Goal: Task Accomplishment & Management: Use online tool/utility

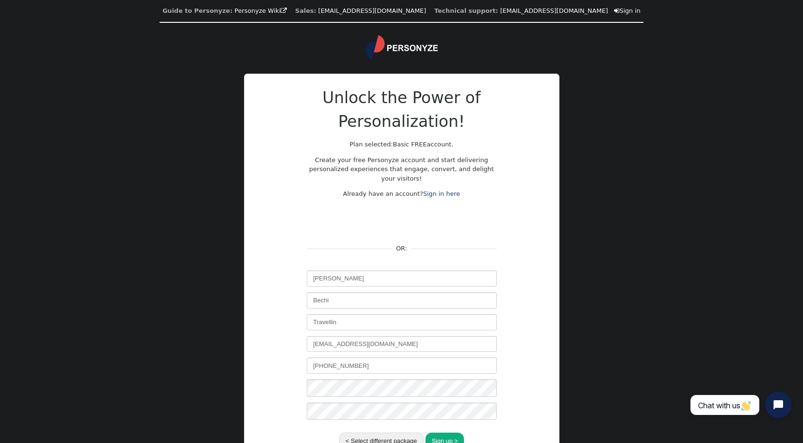
scroll to position [89, 0]
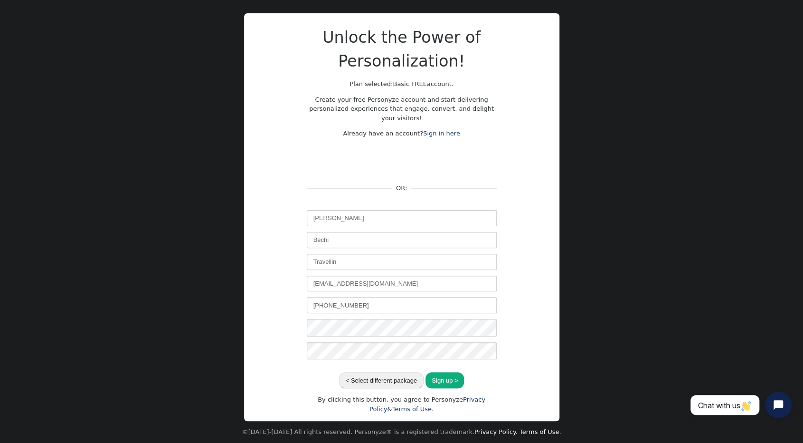
click at [459, 375] on button "Sign up >" at bounding box center [444, 380] width 38 height 16
click at [451, 376] on button "Sign up >" at bounding box center [444, 380] width 38 height 16
click at [445, 373] on button "Sign up >" at bounding box center [444, 380] width 38 height 16
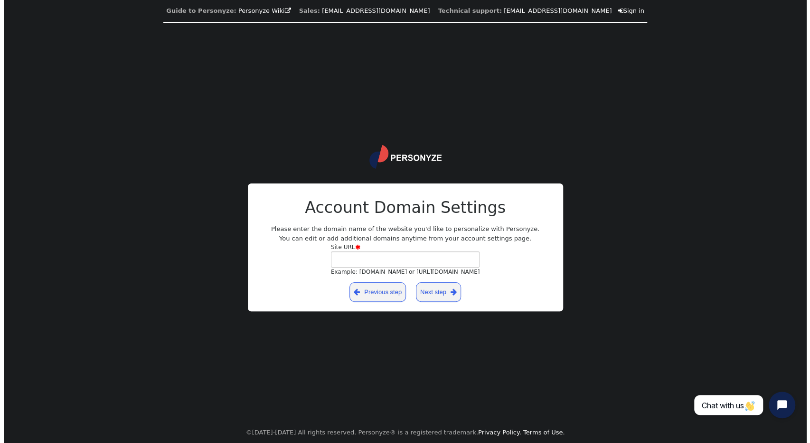
scroll to position [0, 0]
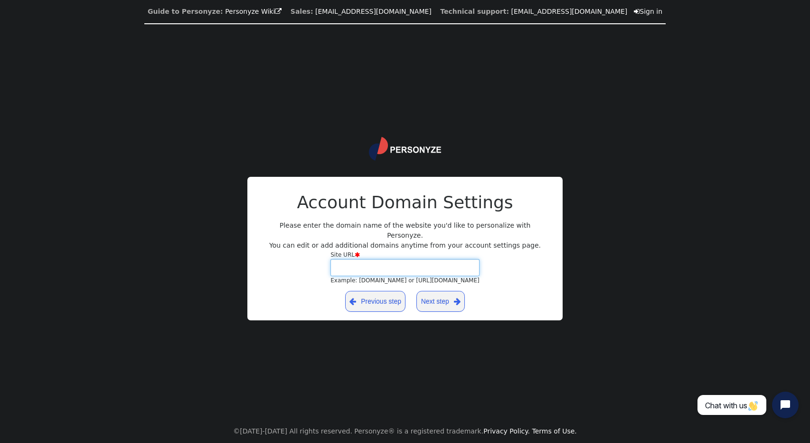
click at [423, 260] on input "Site URL  Example: yourdomain.com or https://yourblog.wordpress.com" at bounding box center [404, 267] width 149 height 17
type input "sssasser"
click at [435, 302] on link "Next step " at bounding box center [440, 301] width 48 height 21
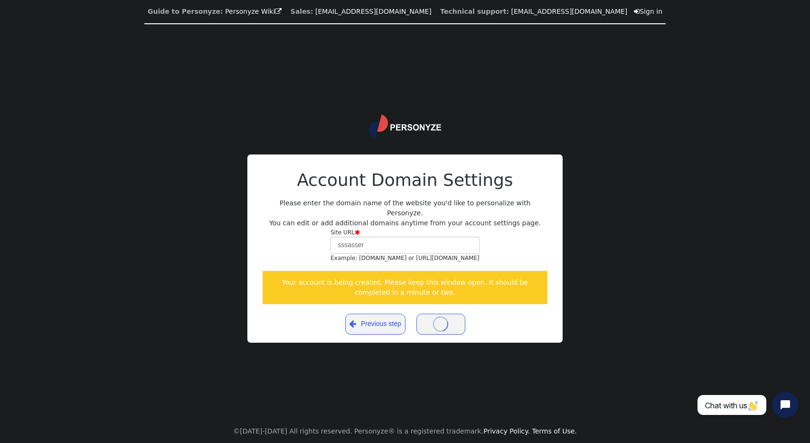
drag, startPoint x: 400, startPoint y: 282, endPoint x: 532, endPoint y: 292, distance: 132.4
click at [532, 292] on div "Your account is being created. Please keep this window open. It should be compl…" at bounding box center [405, 287] width 285 height 33
click at [600, 248] on div "Guide to Personyze: Personyze Wiki  Sales: info@personyze.com Technical suppor…" at bounding box center [405, 221] width 810 height 443
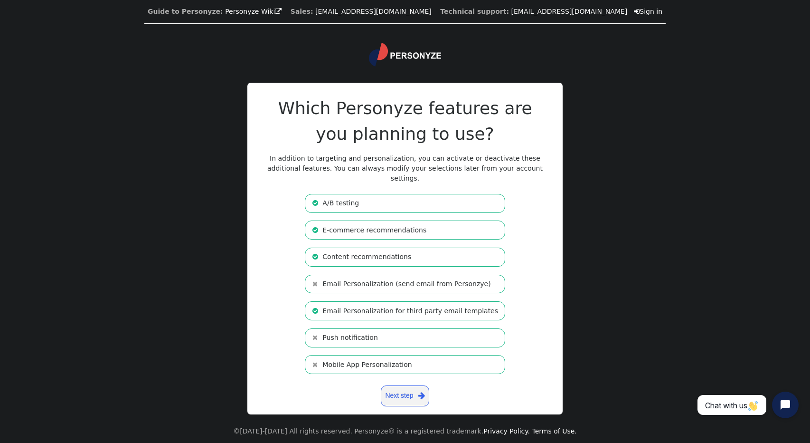
click at [413, 394] on link "Next step " at bounding box center [405, 395] width 48 height 21
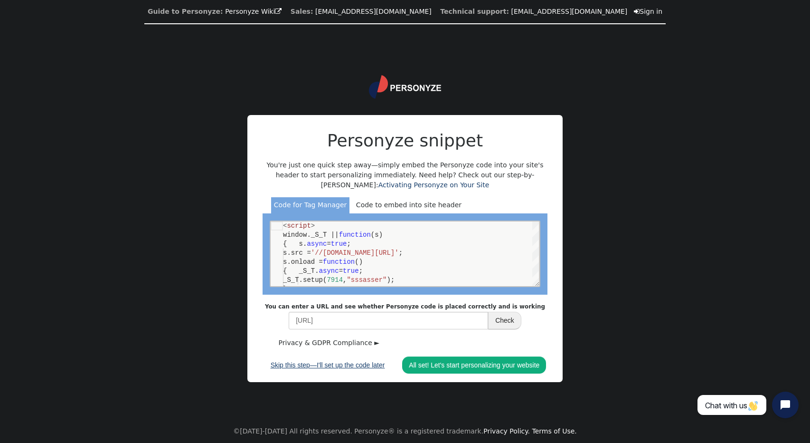
click at [351, 362] on link "Skip this step—I'll set up the code later" at bounding box center [328, 364] width 128 height 17
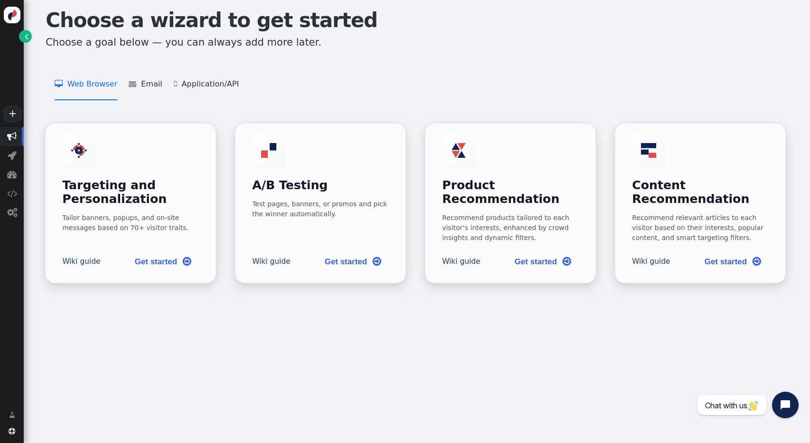
click at [359, 94] on div " Web Browser   Targeting and Personalization    A/B Testing    Product Recom…" at bounding box center [417, 91] width 763 height 63
click at [173, 250] on link "Get started " at bounding box center [163, 260] width 72 height 21
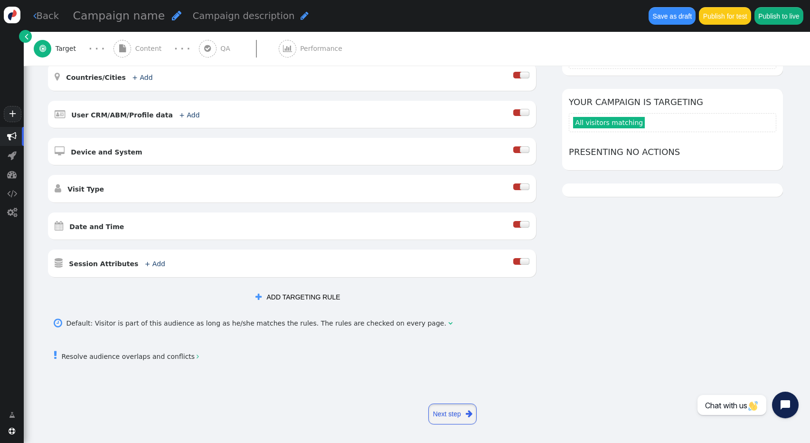
scroll to position [177, 0]
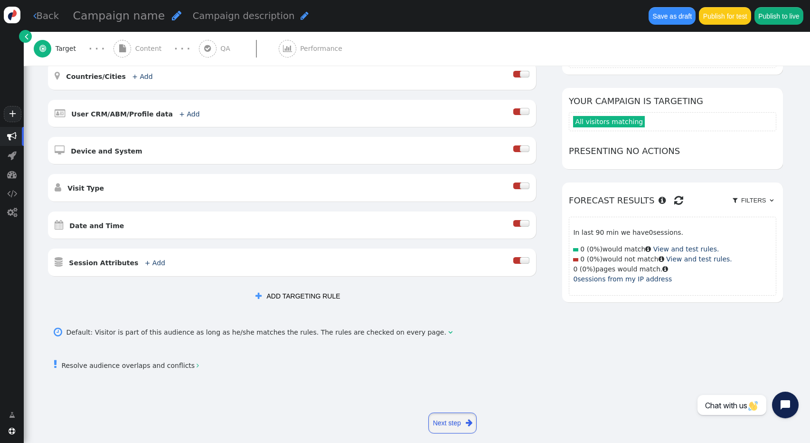
click at [462, 414] on link "Next step " at bounding box center [452, 422] width 48 height 21
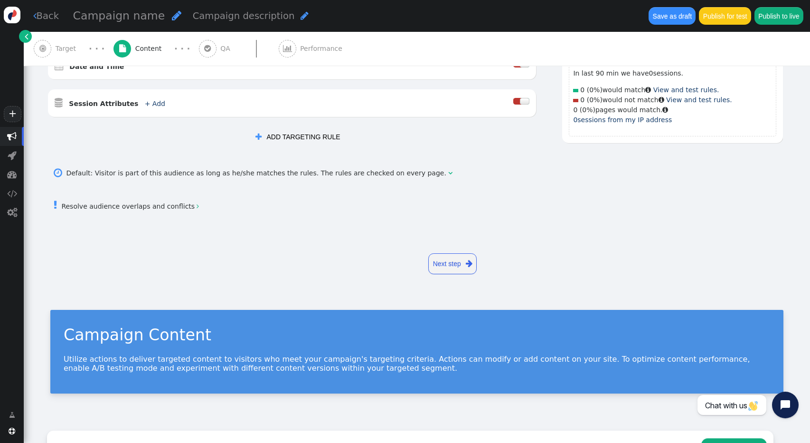
scroll to position [0, 0]
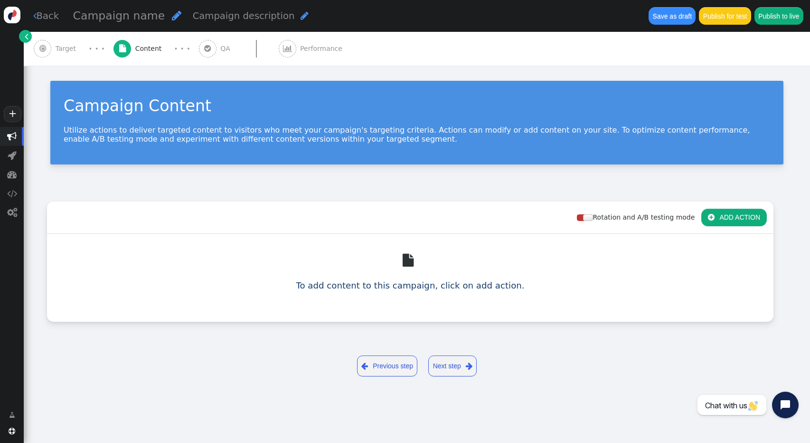
click at [463, 355] on link "Next step " at bounding box center [452, 365] width 48 height 21
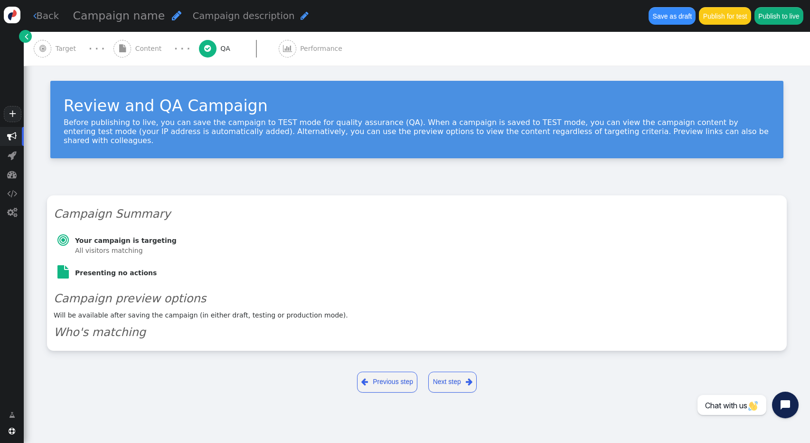
drag, startPoint x: 462, startPoint y: 359, endPoint x: 460, endPoint y: 365, distance: 6.0
click at [460, 364] on div " Previous step Next step " at bounding box center [417, 382] width 740 height 36
click at [460, 371] on link "Next step " at bounding box center [452, 381] width 48 height 21
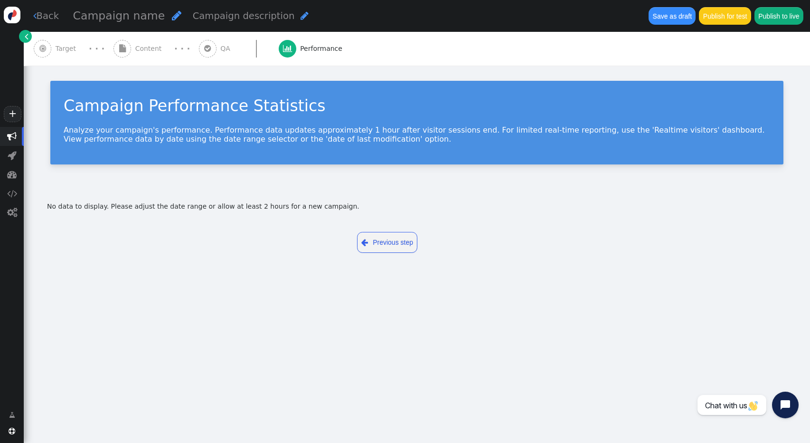
click at [737, 24] on button "Publish for test" at bounding box center [725, 15] width 52 height 17
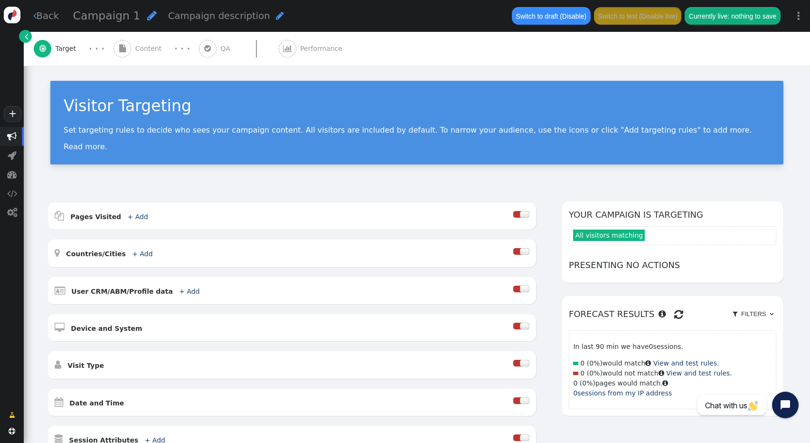
click at [793, 18] on link "⋮" at bounding box center [798, 16] width 23 height 28
click at [794, 19] on link "⋮" at bounding box center [798, 16] width 23 height 28
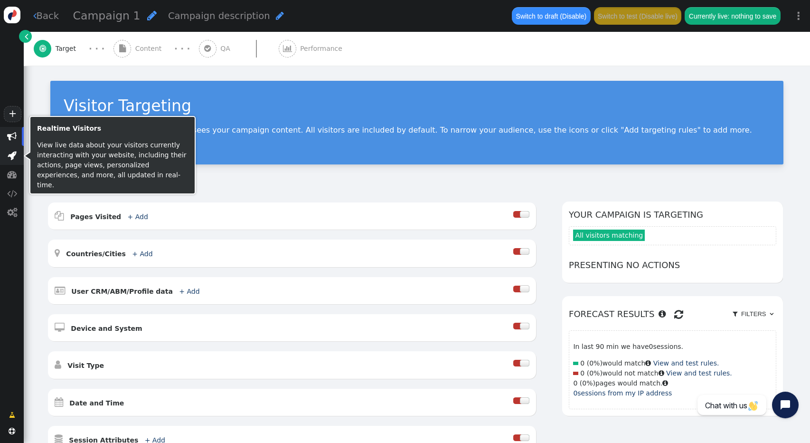
click at [10, 155] on span "" at bounding box center [12, 155] width 9 height 9
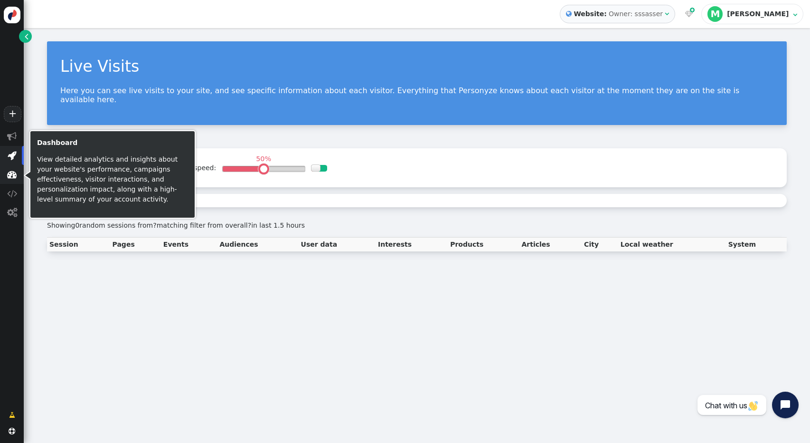
click at [12, 181] on span "" at bounding box center [12, 174] width 24 height 19
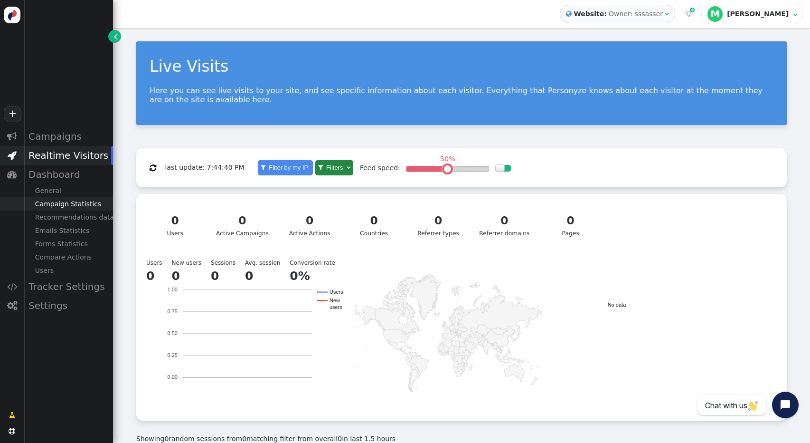
click at [63, 204] on div "Campaign Statistics" at bounding box center [68, 203] width 89 height 13
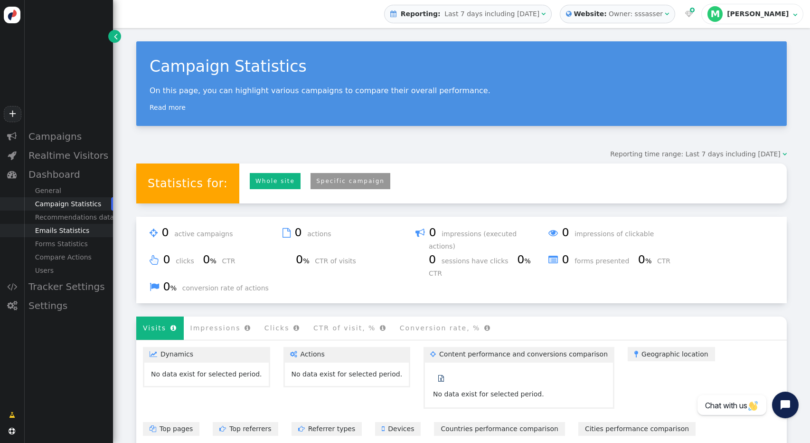
click at [67, 233] on div "Emails Statistics" at bounding box center [68, 230] width 89 height 13
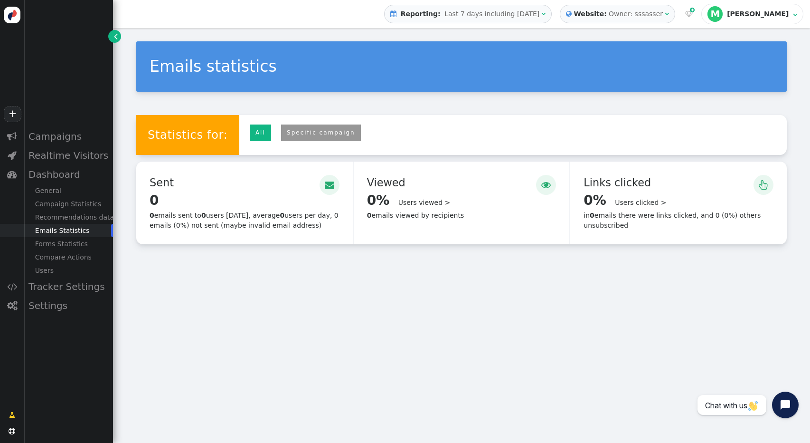
click at [308, 208] on div " Sent  0 Details > 0 emails sent to 0 users [DATE], average 0 users per day, …" at bounding box center [244, 202] width 217 height 83
click at [284, 133] on link "Specific campaign" at bounding box center [321, 132] width 80 height 17
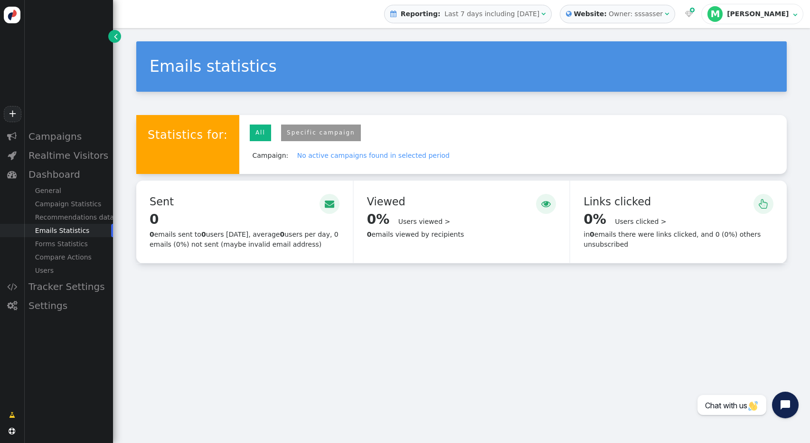
click at [253, 135] on link "All" at bounding box center [260, 132] width 21 height 17
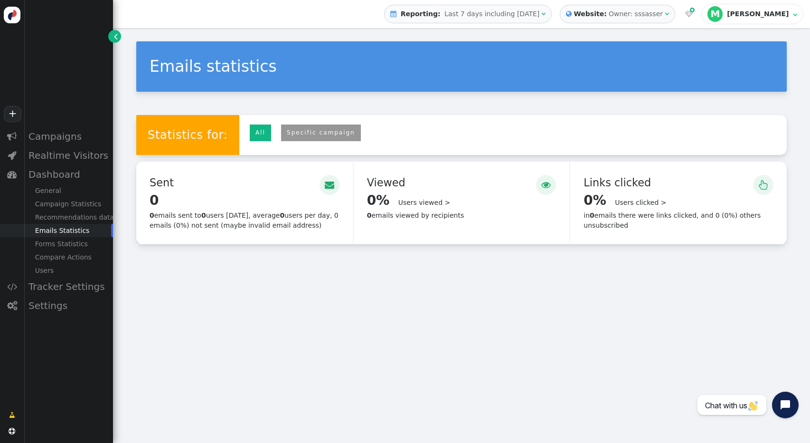
click at [762, 183] on span "" at bounding box center [763, 185] width 9 height 14
click at [53, 142] on div "Campaigns" at bounding box center [68, 136] width 89 height 19
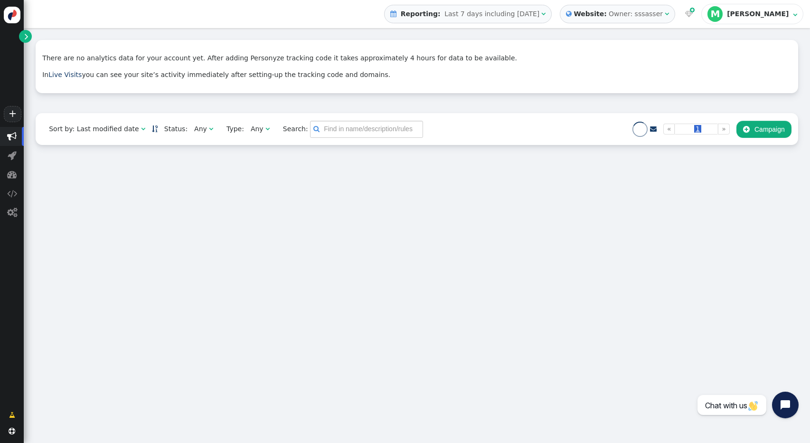
click at [762, 133] on button " Campaign" at bounding box center [763, 129] width 55 height 17
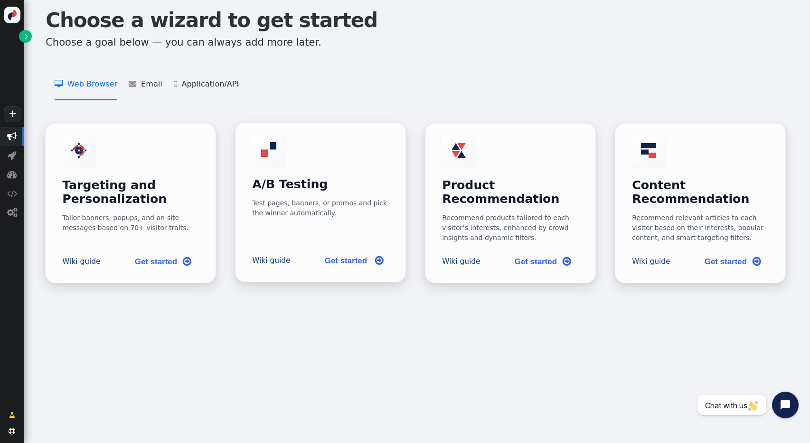
click at [346, 250] on link "Get started " at bounding box center [353, 260] width 72 height 21
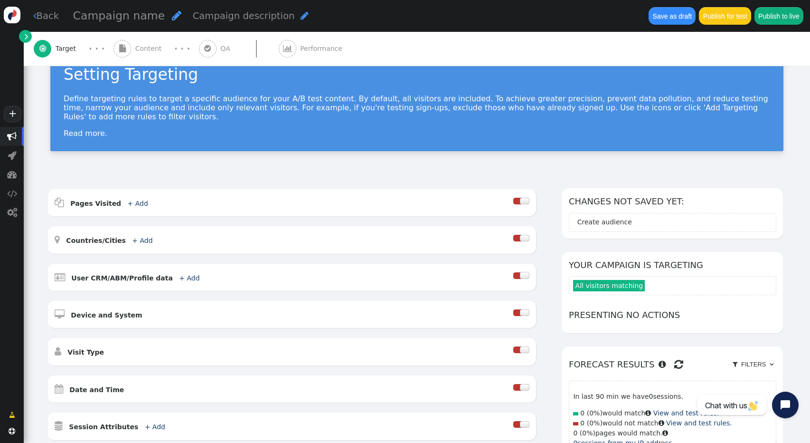
scroll to position [197, 0]
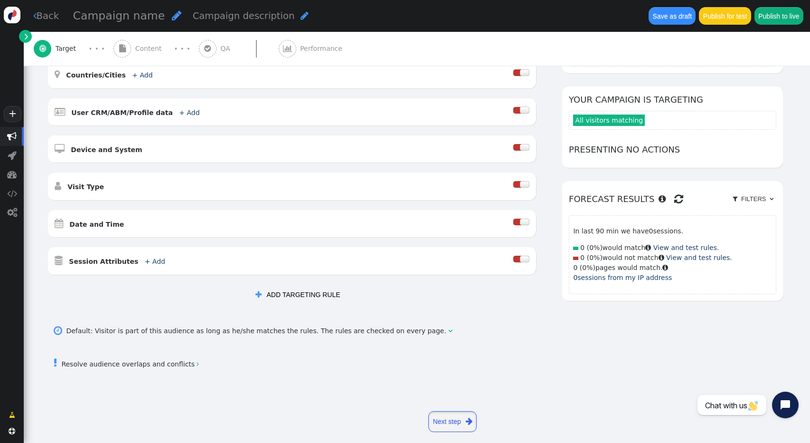
click at [26, 37] on span "" at bounding box center [27, 36] width 4 height 10
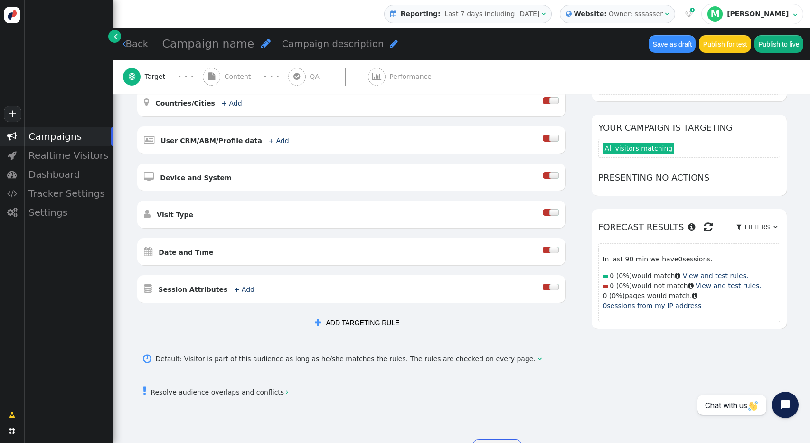
click at [83, 141] on div "Campaigns" at bounding box center [68, 136] width 89 height 19
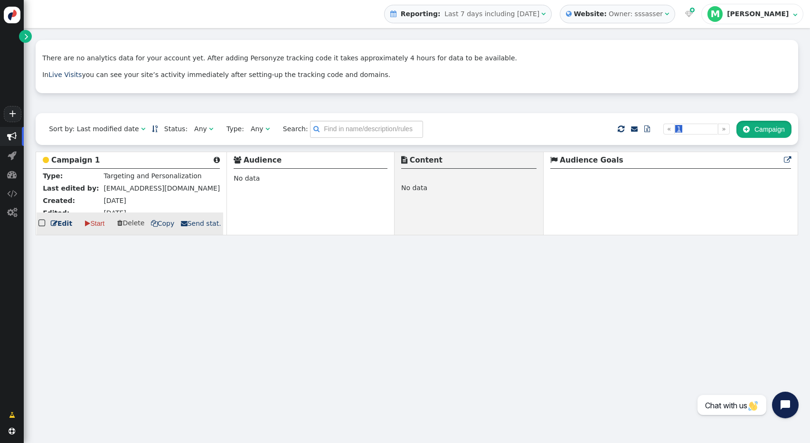
drag, startPoint x: 775, startPoint y: 128, endPoint x: 361, endPoint y: 214, distance: 422.4
click at [543, 225] on div "Sort by: Last modified date   Status: Any  Type: Any  Search:      Imp…" at bounding box center [417, 174] width 763 height 122
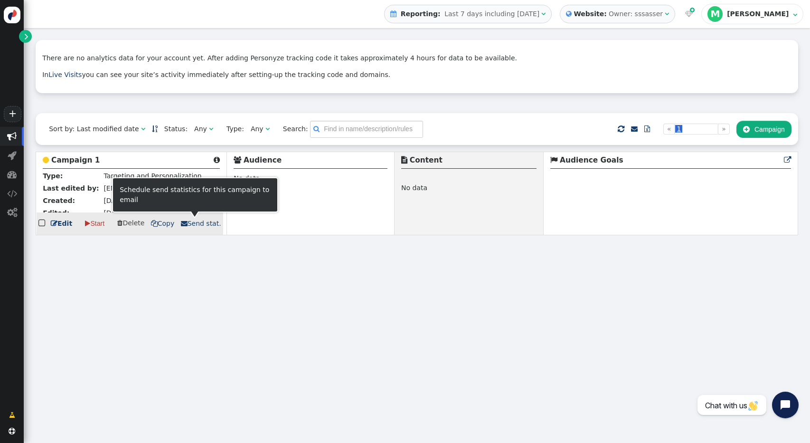
click at [193, 223] on span " Send stat." at bounding box center [201, 223] width 40 height 8
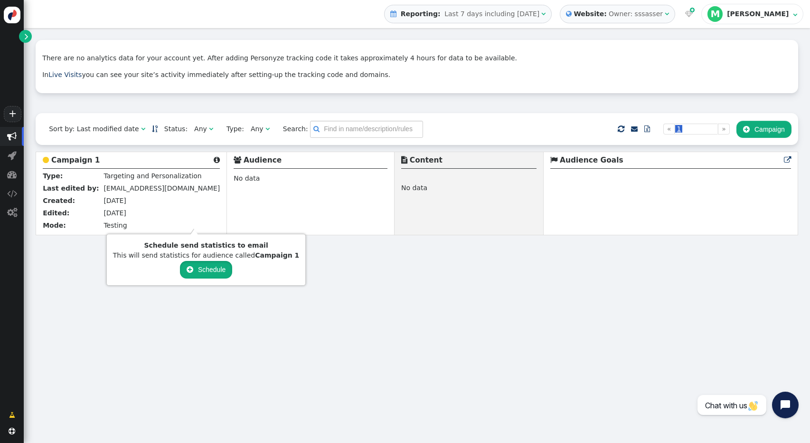
click at [203, 273] on button " Schedule" at bounding box center [206, 269] width 52 height 17
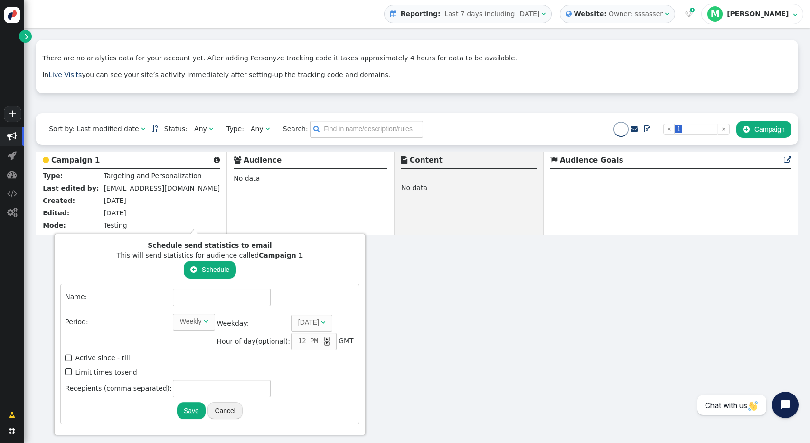
type input "[EMAIL_ADDRESS][DOMAIN_NAME]"
click at [210, 265] on button " Schedule" at bounding box center [207, 269] width 52 height 17
click at [182, 405] on button "Save" at bounding box center [188, 410] width 28 height 17
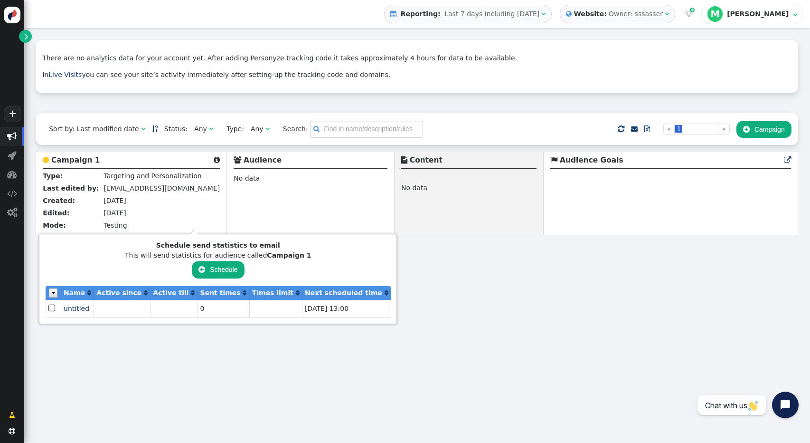
click at [192, 265] on button " Schedule" at bounding box center [218, 269] width 52 height 17
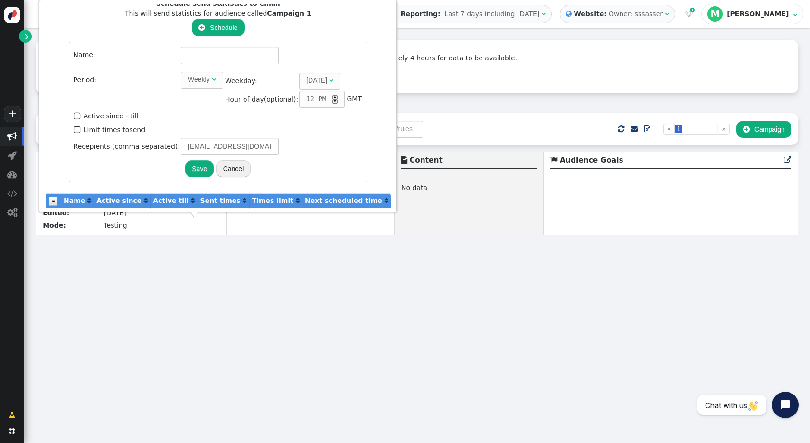
scroll to position [27, 0]
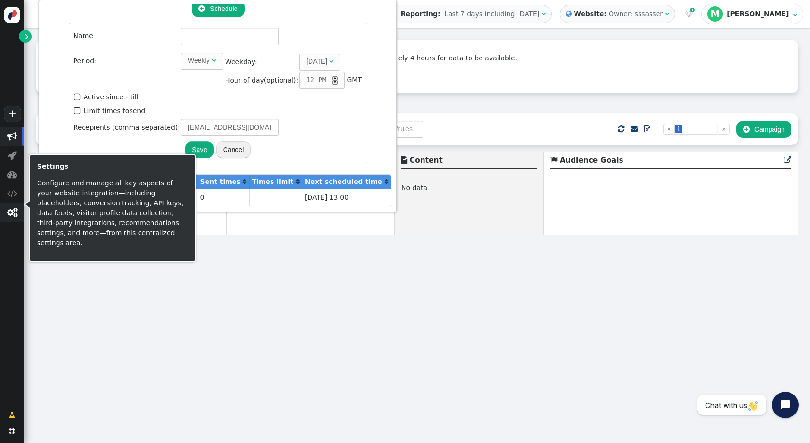
click at [6, 216] on span "" at bounding box center [12, 212] width 24 height 19
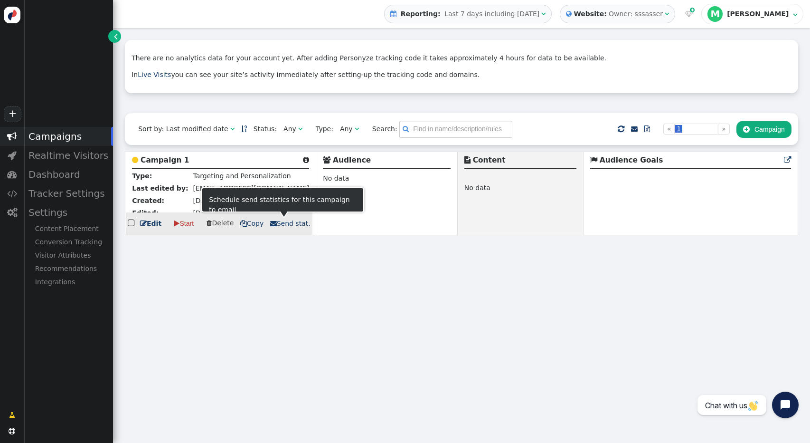
click at [279, 223] on span " Send stat." at bounding box center [290, 223] width 40 height 8
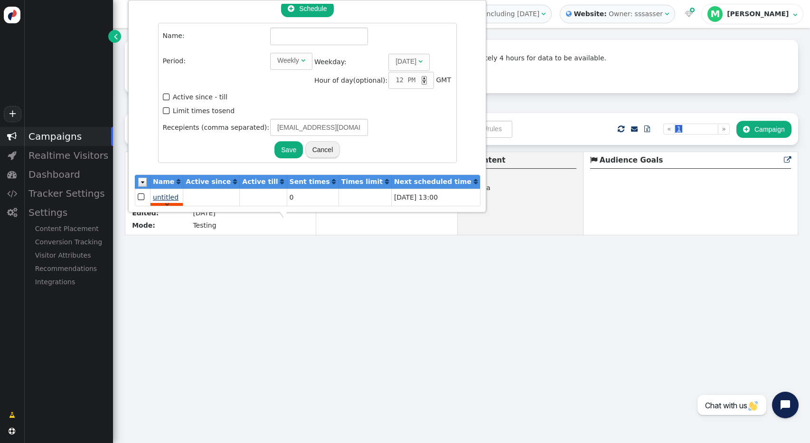
click at [164, 199] on span "untitled" at bounding box center [166, 197] width 26 height 8
type input "untitled"
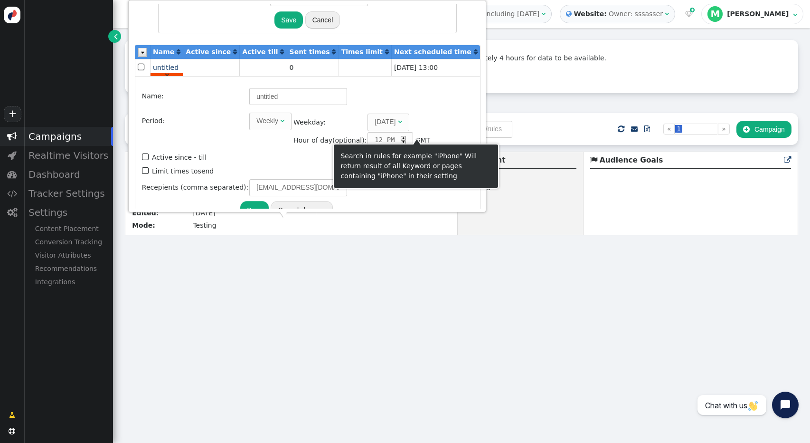
scroll to position [180, 0]
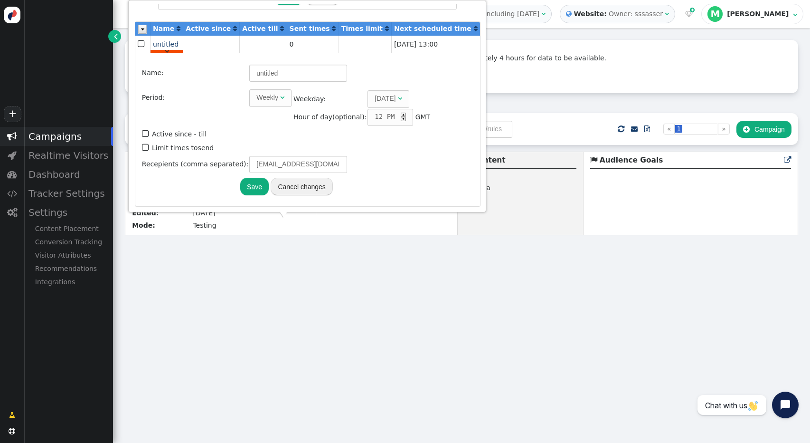
click at [163, 147] on label " Limit times to send" at bounding box center [178, 148] width 72 height 8
type input "1"
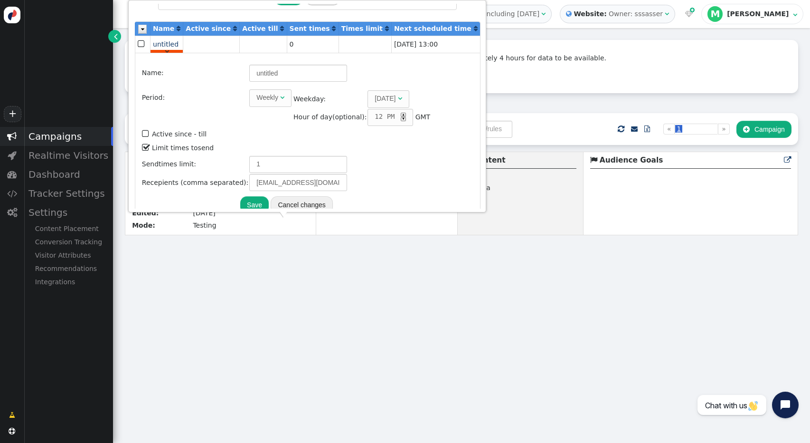
click at [180, 146] on label " Limit times to send" at bounding box center [178, 148] width 72 height 8
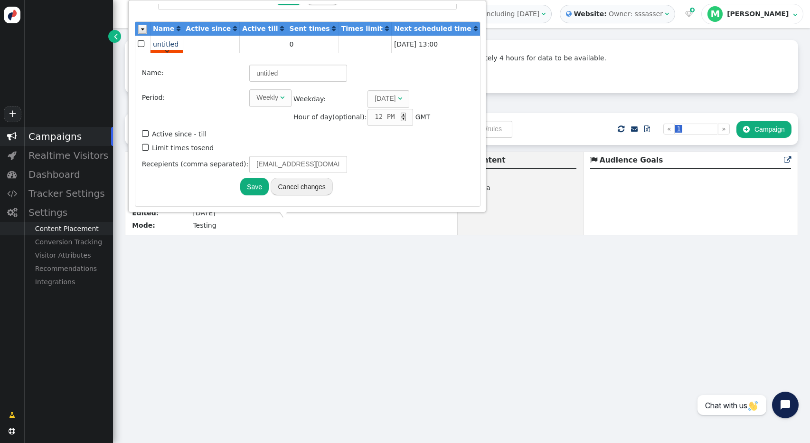
click at [83, 230] on div "Content Placement" at bounding box center [68, 228] width 89 height 13
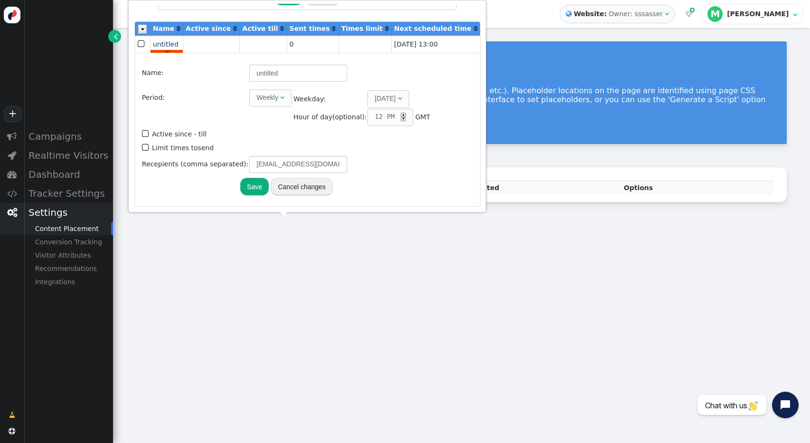
click at [61, 211] on div "Settings" at bounding box center [68, 212] width 89 height 19
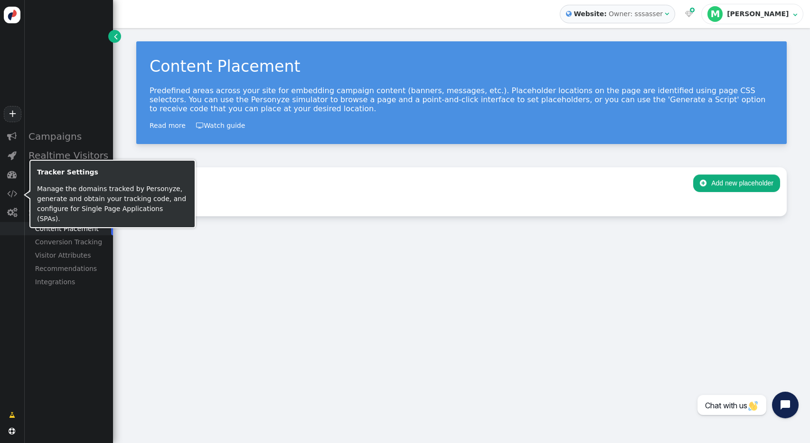
click at [53, 208] on p "Manage the domains tracked by Personyze, generate and obtain your tracking code…" at bounding box center [112, 204] width 151 height 40
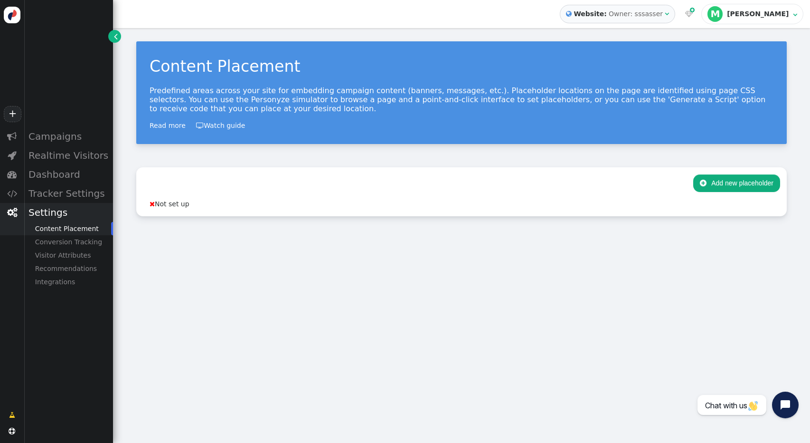
click at [47, 217] on div "Settings" at bounding box center [68, 212] width 89 height 19
click at [46, 169] on div "Dashboard" at bounding box center [68, 174] width 89 height 19
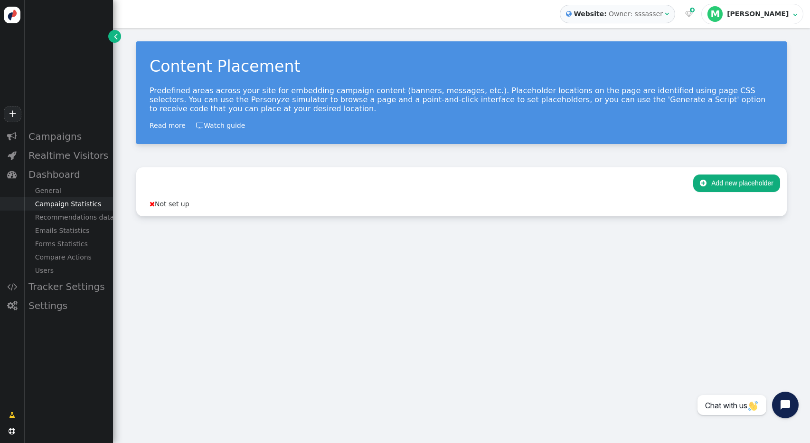
click at [64, 208] on div "Campaign Statistics" at bounding box center [68, 203] width 89 height 13
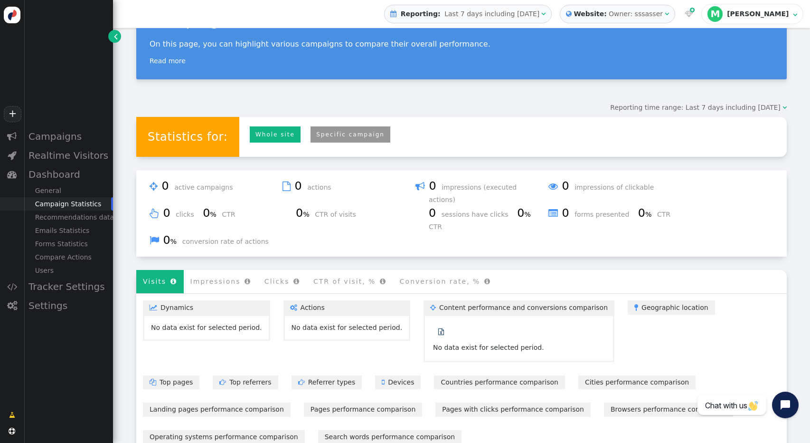
scroll to position [48, 0]
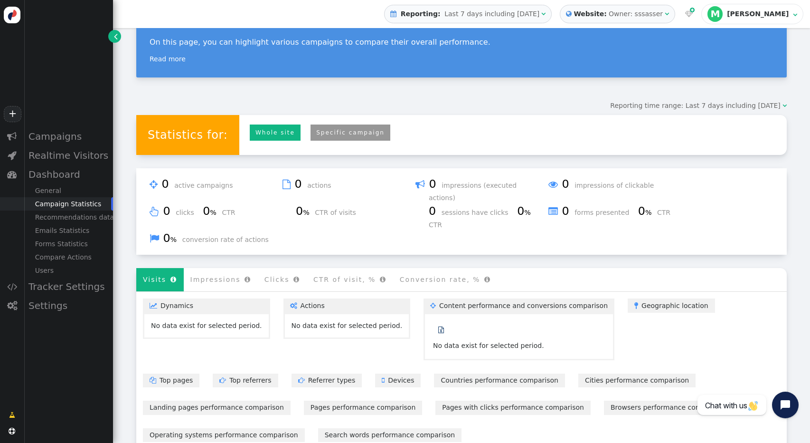
click at [345, 321] on div "No data exist for selected period." at bounding box center [347, 326] width 111 height 10
click at [299, 298] on link " Actions" at bounding box center [346, 305] width 127 height 14
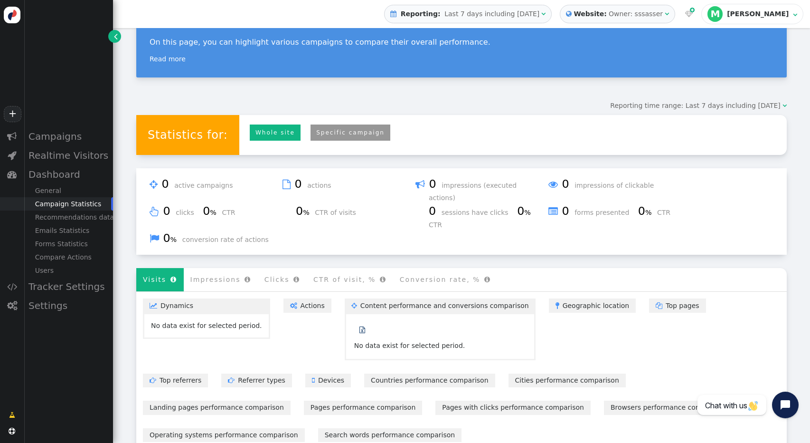
click at [298, 298] on link " Actions" at bounding box center [307, 305] width 48 height 14
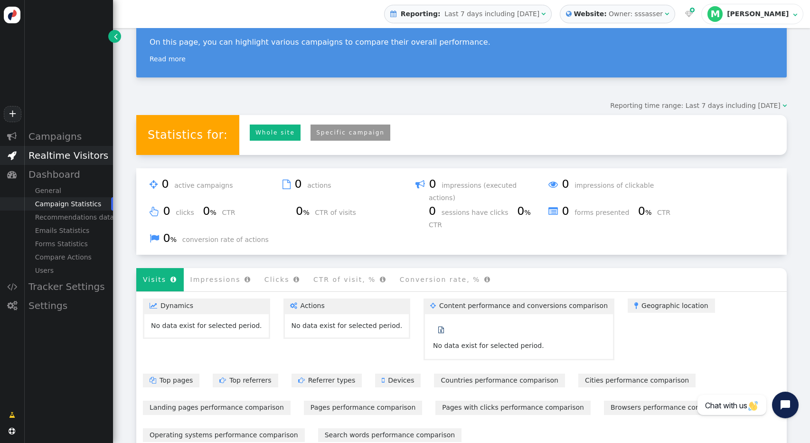
click at [79, 154] on div "Realtime Visitors" at bounding box center [68, 155] width 89 height 19
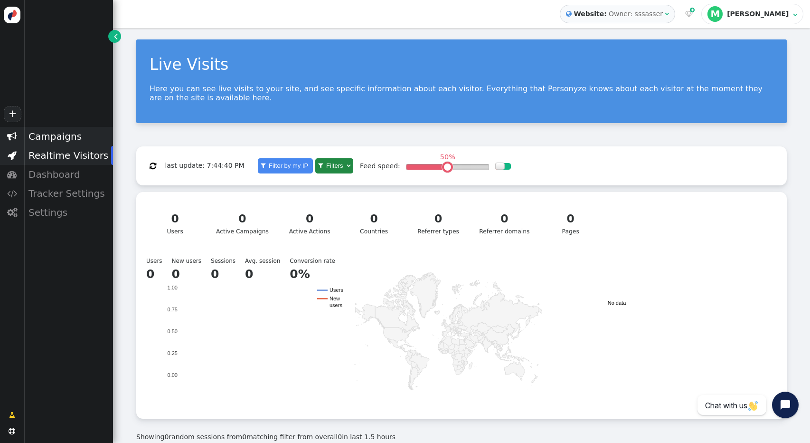
click at [72, 137] on div "Campaigns" at bounding box center [68, 136] width 89 height 19
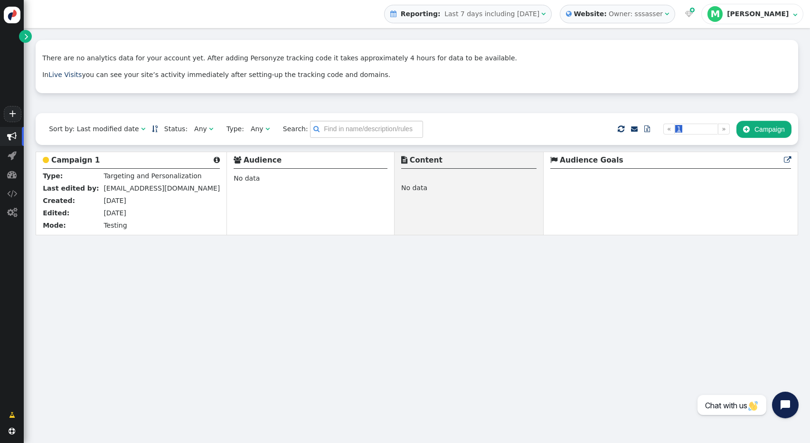
click at [750, 131] on button " Campaign" at bounding box center [763, 129] width 55 height 17
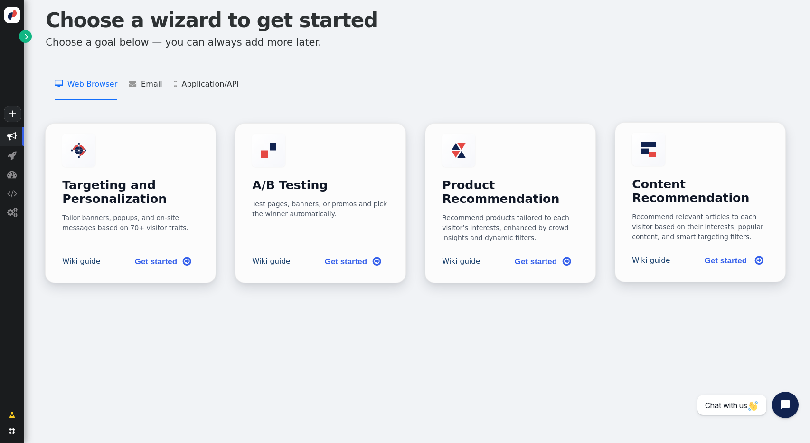
scroll to position [35, 0]
click at [542, 250] on link "Get started " at bounding box center [543, 260] width 72 height 21
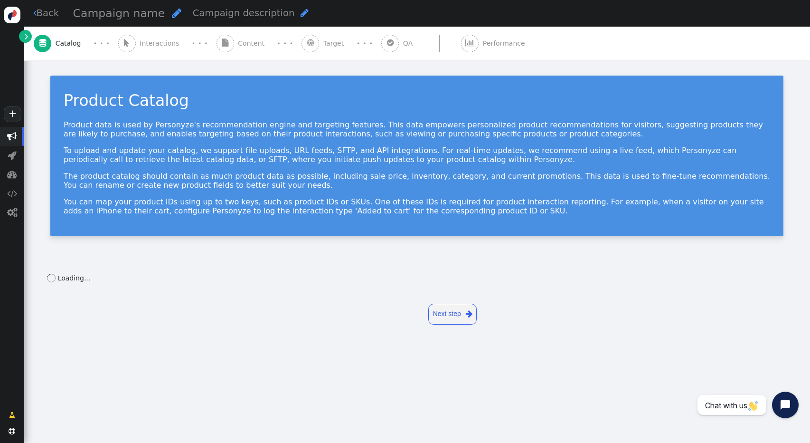
click at [445, 313] on link "Next step " at bounding box center [452, 313] width 48 height 21
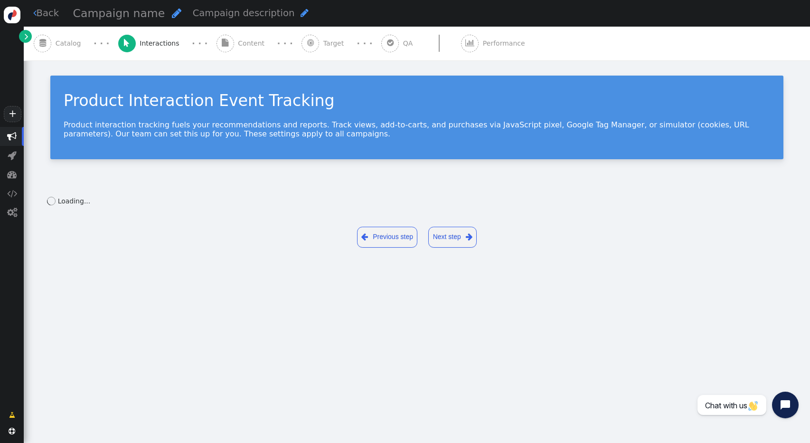
click at [462, 236] on link "Next step " at bounding box center [452, 236] width 48 height 21
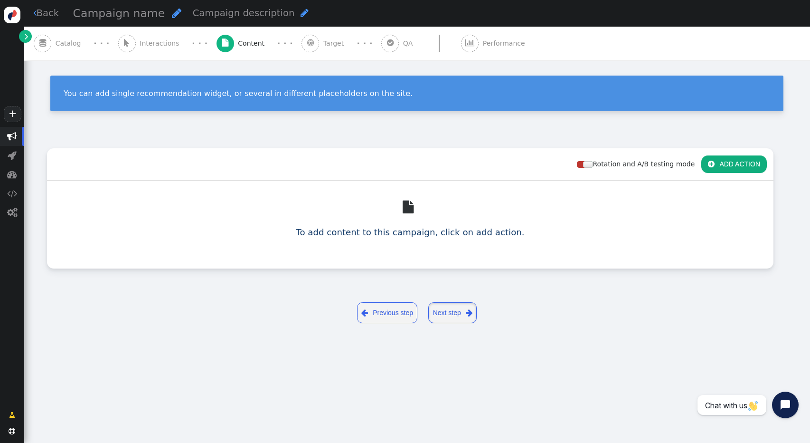
click at [456, 305] on link "Next step " at bounding box center [452, 312] width 48 height 21
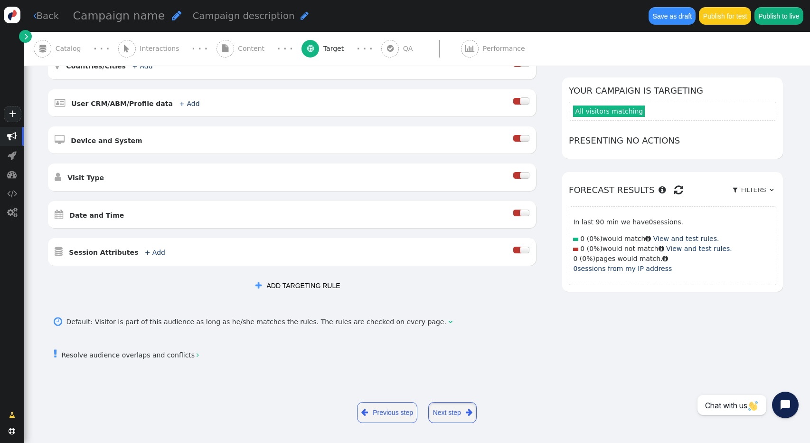
click at [442, 407] on link "Next step " at bounding box center [452, 412] width 48 height 21
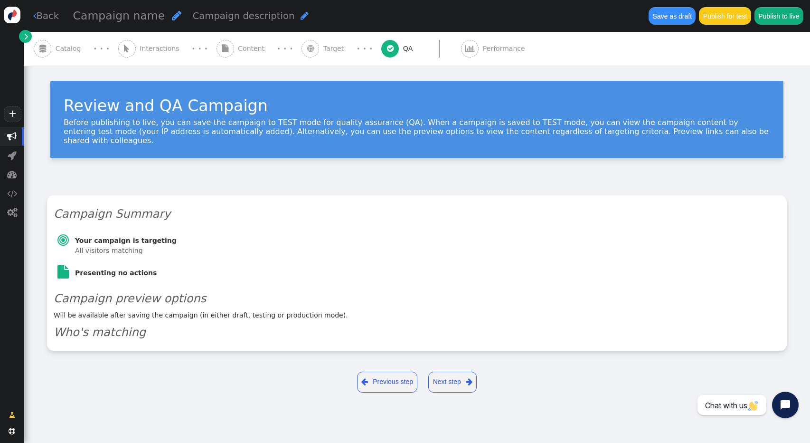
click at [447, 378] on link "Next step " at bounding box center [452, 381] width 48 height 21
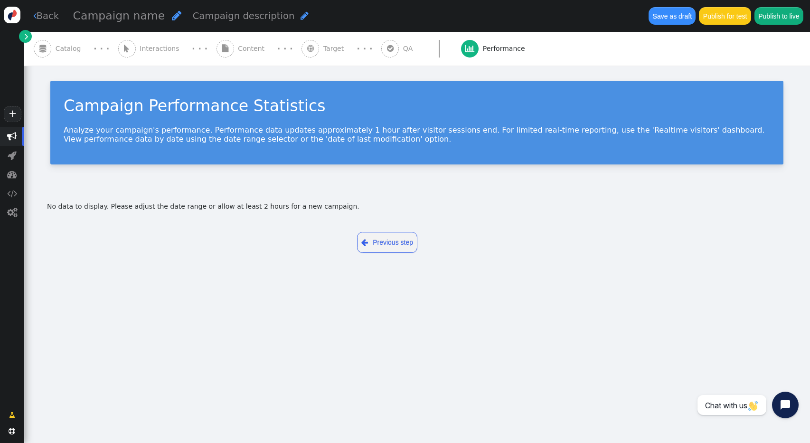
click at [774, 18] on button "Publish to live" at bounding box center [779, 15] width 49 height 17
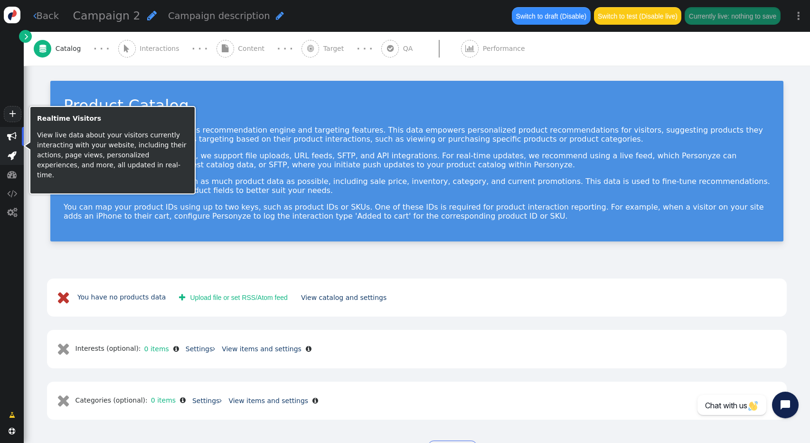
click at [5, 161] on span "" at bounding box center [12, 155] width 24 height 19
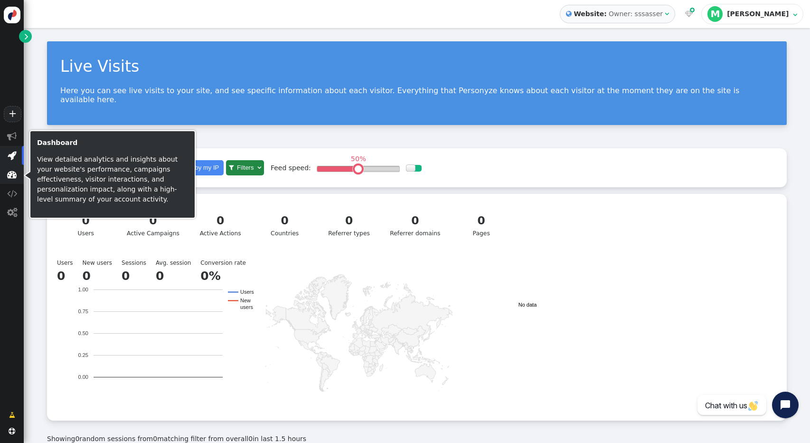
click at [14, 181] on span "" at bounding box center [12, 174] width 24 height 19
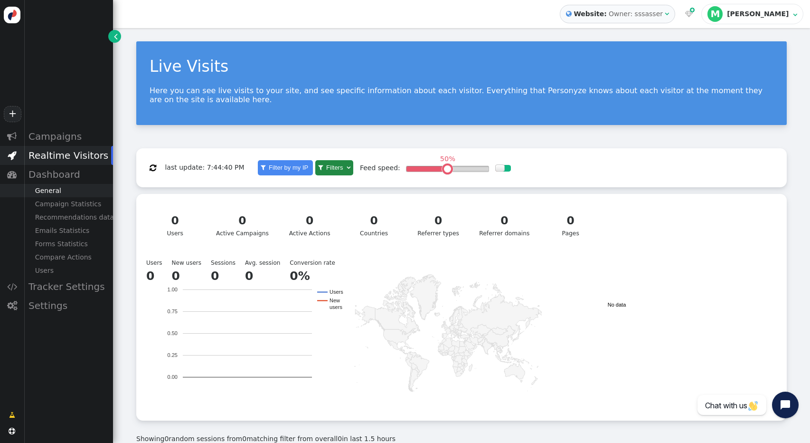
click at [55, 196] on div "General" at bounding box center [68, 190] width 89 height 13
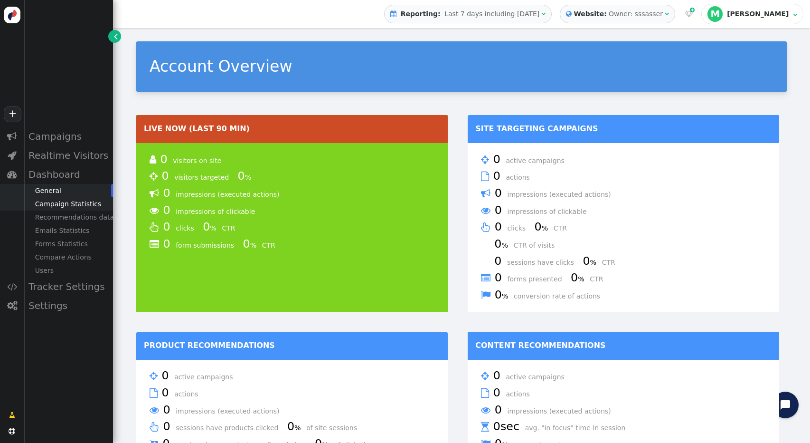
click at [61, 203] on div "Campaign Statistics" at bounding box center [68, 203] width 89 height 13
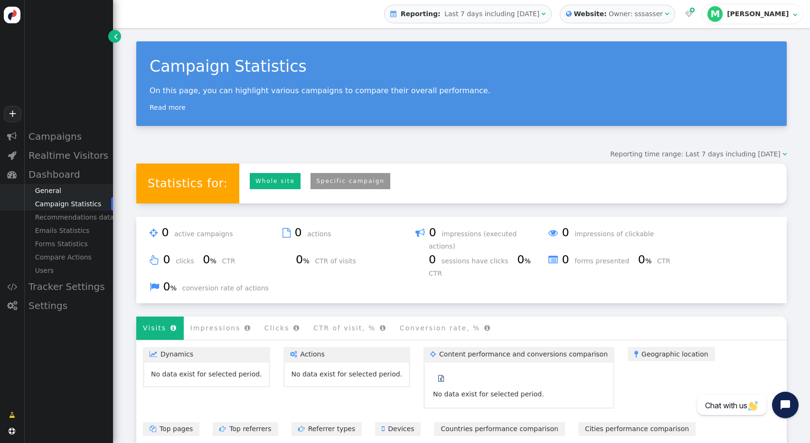
click at [50, 193] on div "General" at bounding box center [68, 190] width 89 height 13
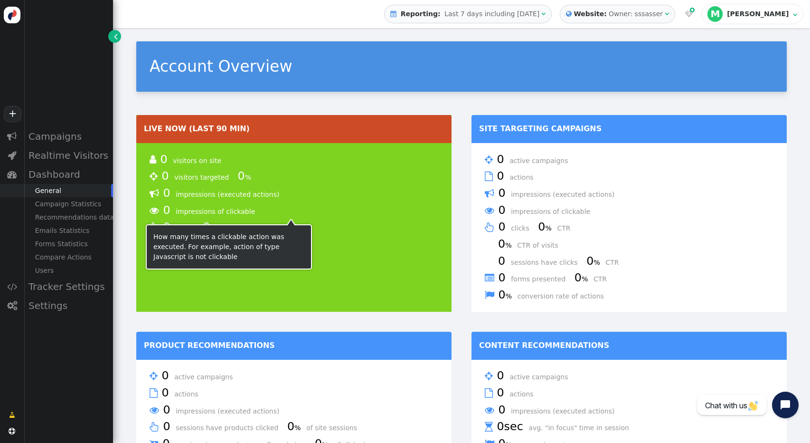
click at [194, 191] on span "impressions (executed actions)" at bounding box center [231, 194] width 110 height 8
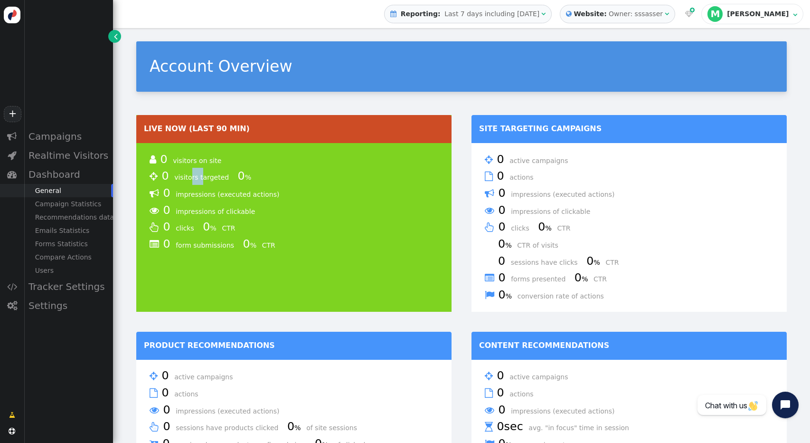
drag, startPoint x: 197, startPoint y: 170, endPoint x: 208, endPoint y: 171, distance: 12.0
click at [198, 170] on div " 0 visitors targeted 0 %" at bounding box center [294, 176] width 289 height 17
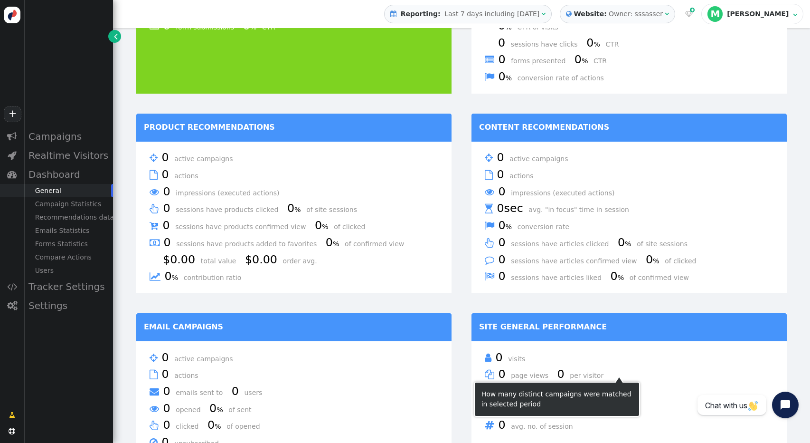
scroll to position [380, 0]
